Goal: Information Seeking & Learning: Check status

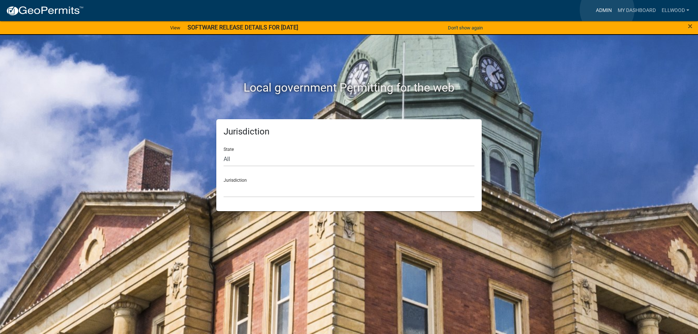
click at [607, 10] on link "Admin" at bounding box center [604, 11] width 22 height 14
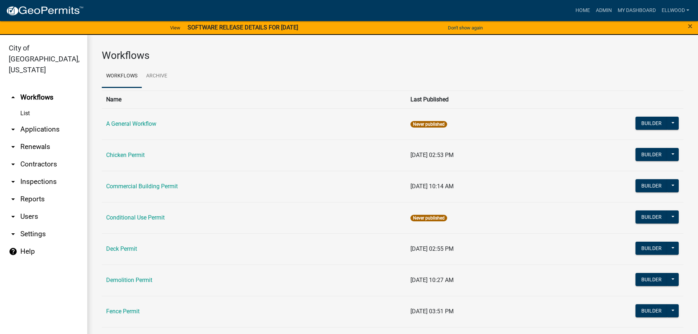
scroll to position [124, 0]
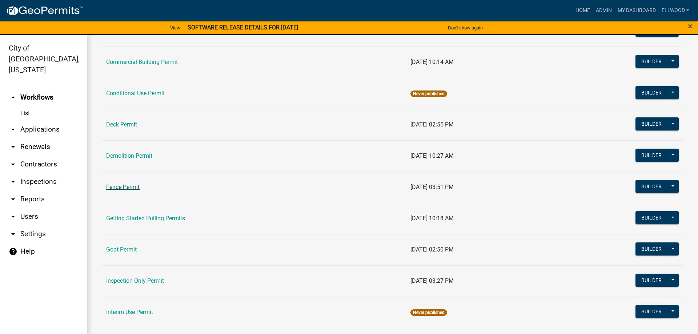
click at [132, 185] on link "Fence Permit" at bounding box center [122, 187] width 33 height 7
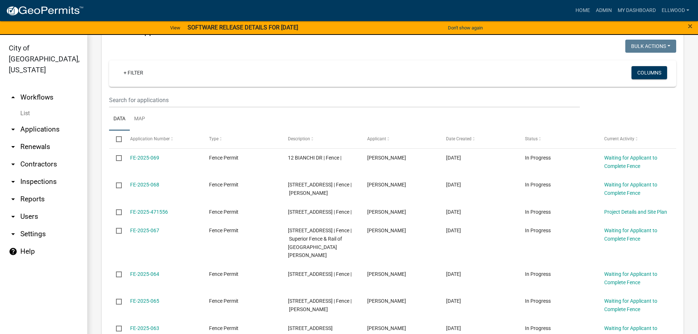
scroll to position [379, 0]
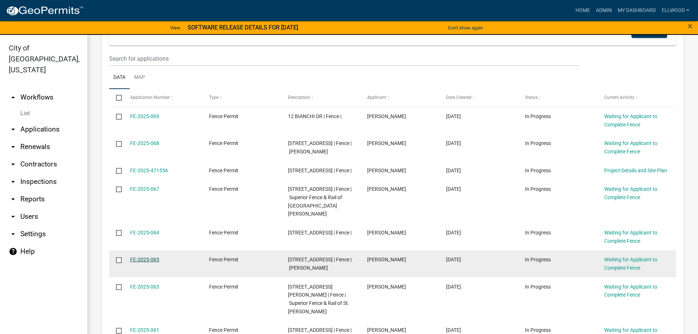
click at [148, 262] on link "FE-2025-065" at bounding box center [144, 260] width 29 height 6
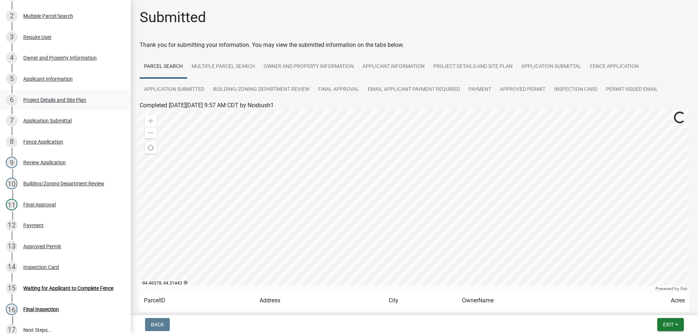
scroll to position [111, 0]
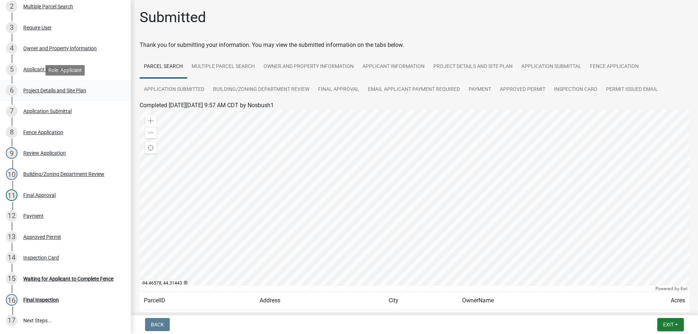
click at [63, 90] on div "Project Details and Site Plan" at bounding box center [54, 90] width 63 height 5
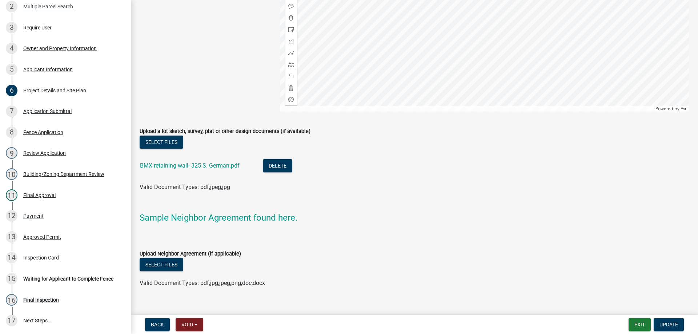
scroll to position [739, 0]
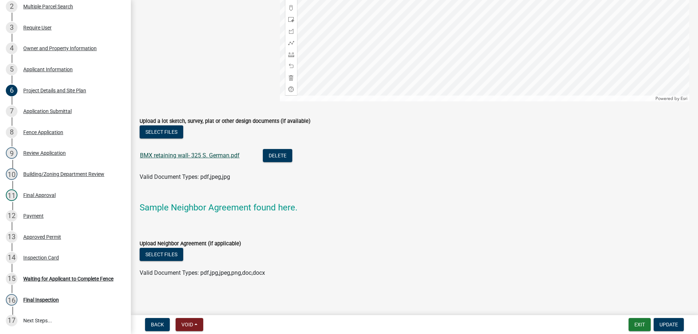
click at [177, 157] on link "BMX retaining wall- 325 S. German.pdf" at bounding box center [190, 155] width 100 height 7
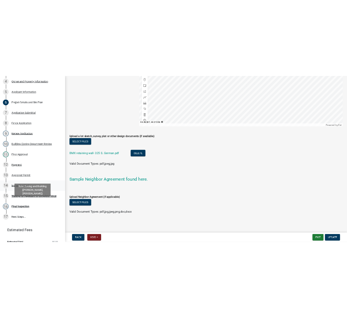
scroll to position [160, 0]
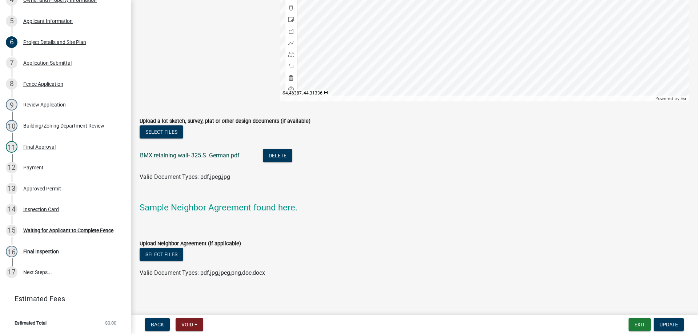
click at [183, 155] on link "BMX retaining wall- 325 S. German.pdf" at bounding box center [190, 155] width 100 height 7
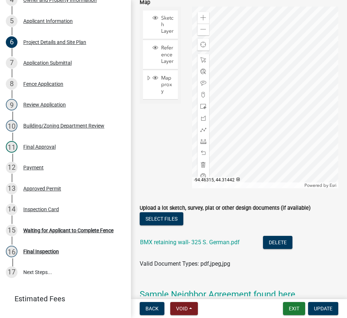
scroll to position [817, 0]
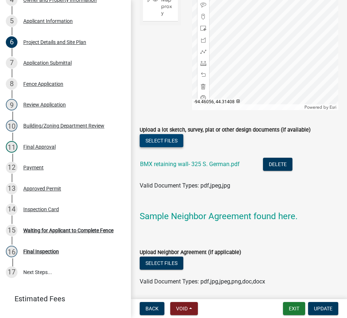
click at [162, 134] on button "Select files" at bounding box center [162, 140] width 44 height 13
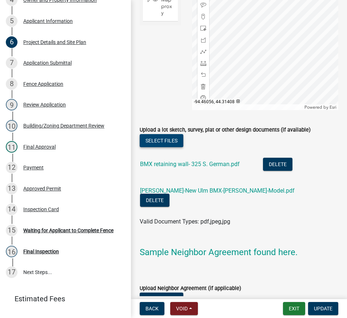
click at [175, 134] on button "Select files" at bounding box center [162, 140] width 44 height 13
